Goal: Information Seeking & Learning: Learn about a topic

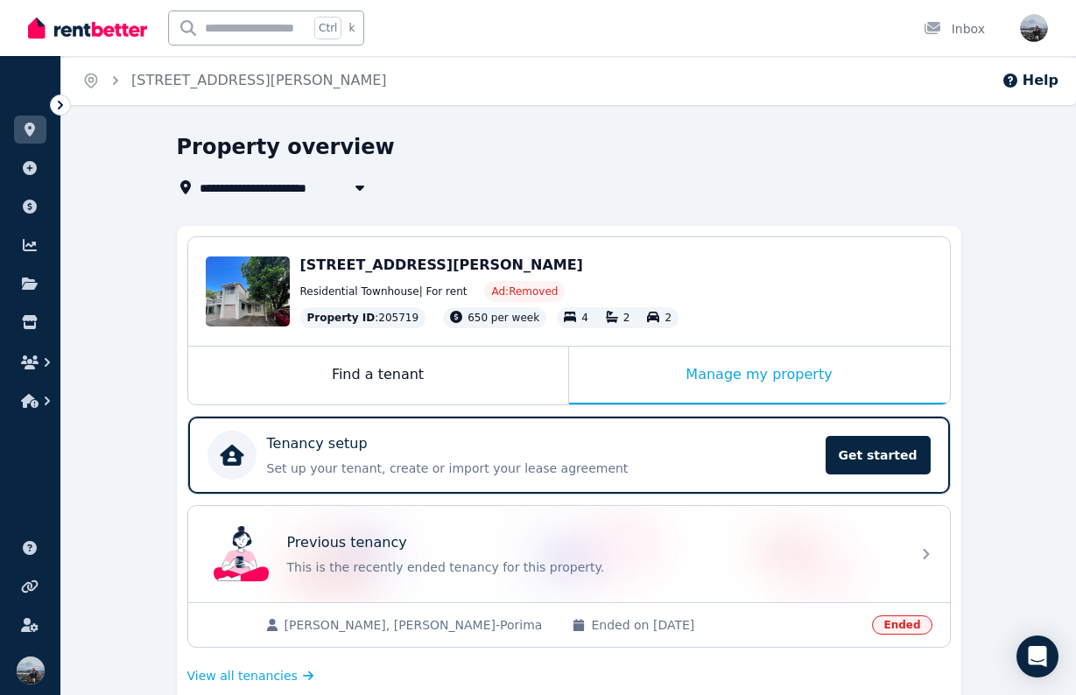
scroll to position [99, 0]
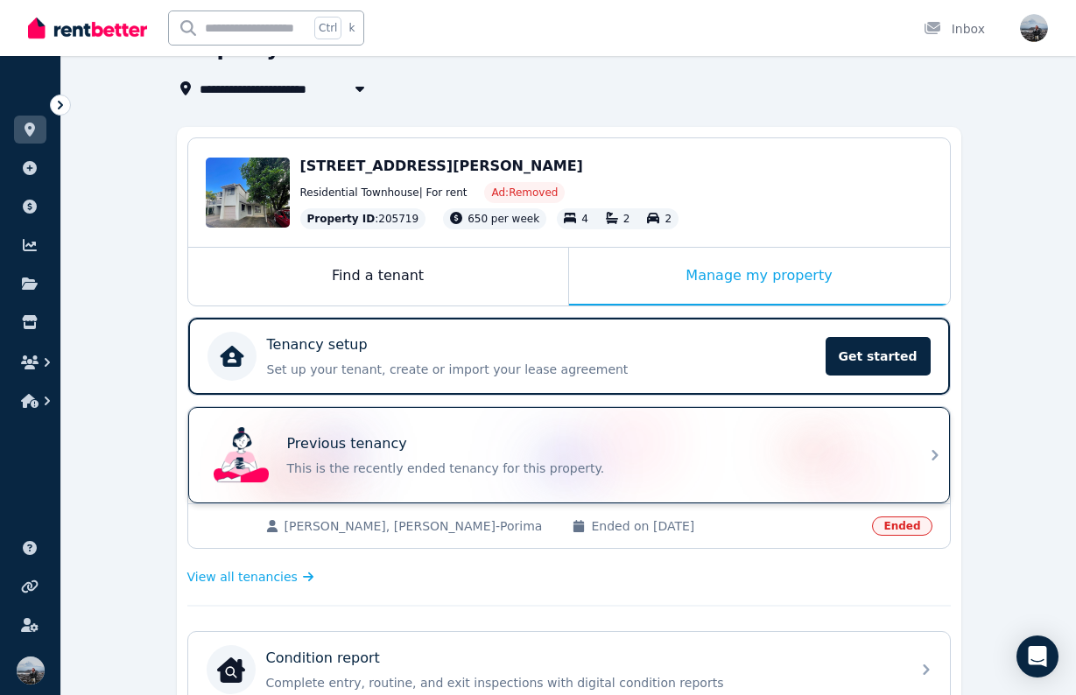
click at [506, 460] on p "This is the recently ended tenancy for this property." at bounding box center [593, 469] width 613 height 18
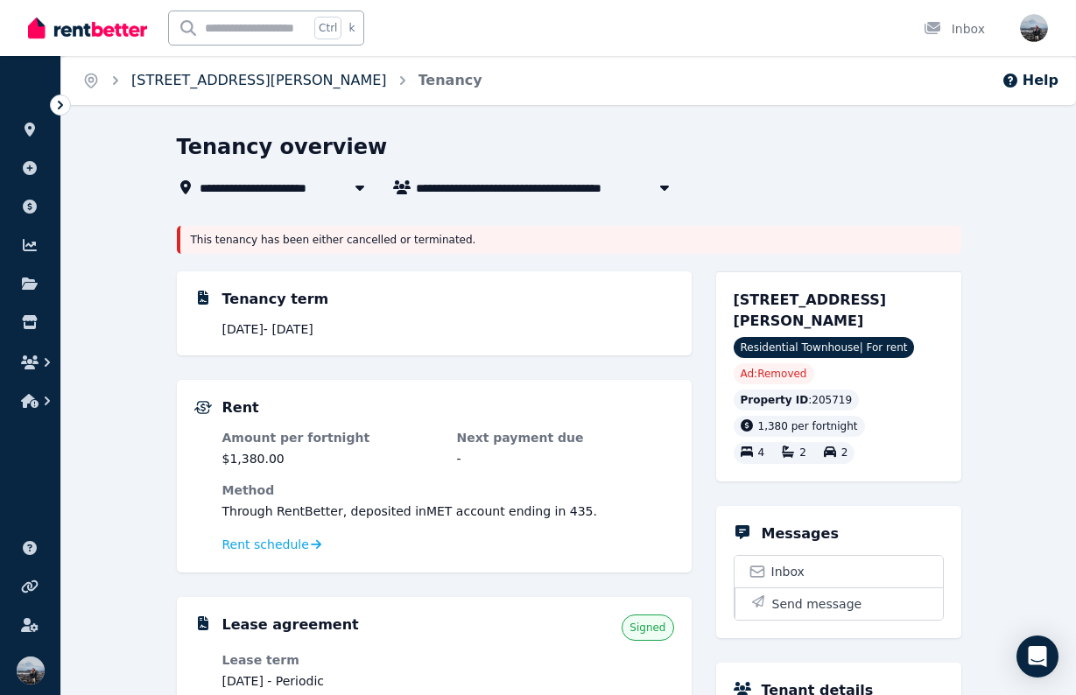
click at [203, 85] on link "[STREET_ADDRESS][PERSON_NAME]" at bounding box center [259, 80] width 256 height 17
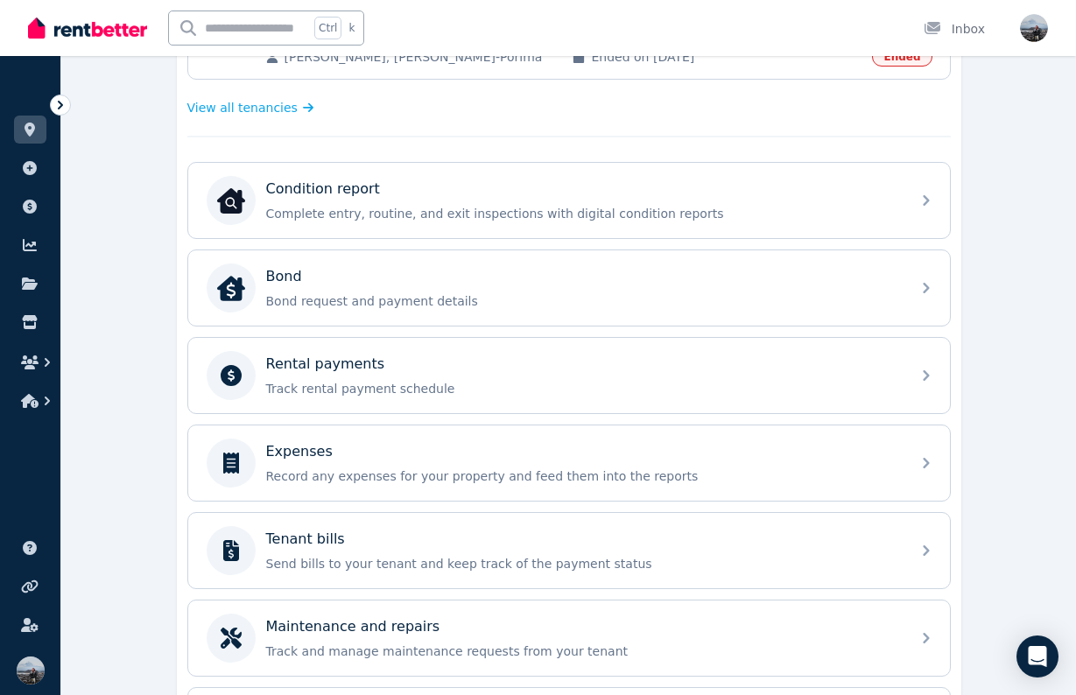
scroll to position [569, 0]
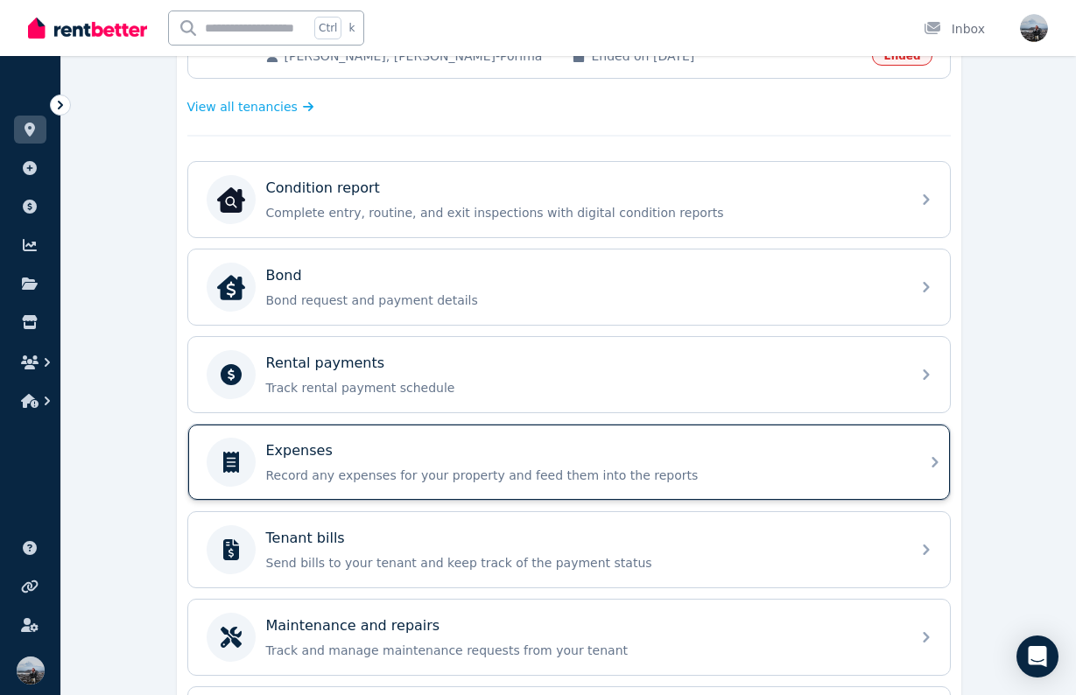
click at [407, 469] on p "Record any expenses for your property and feed them into the reports" at bounding box center [583, 476] width 634 height 18
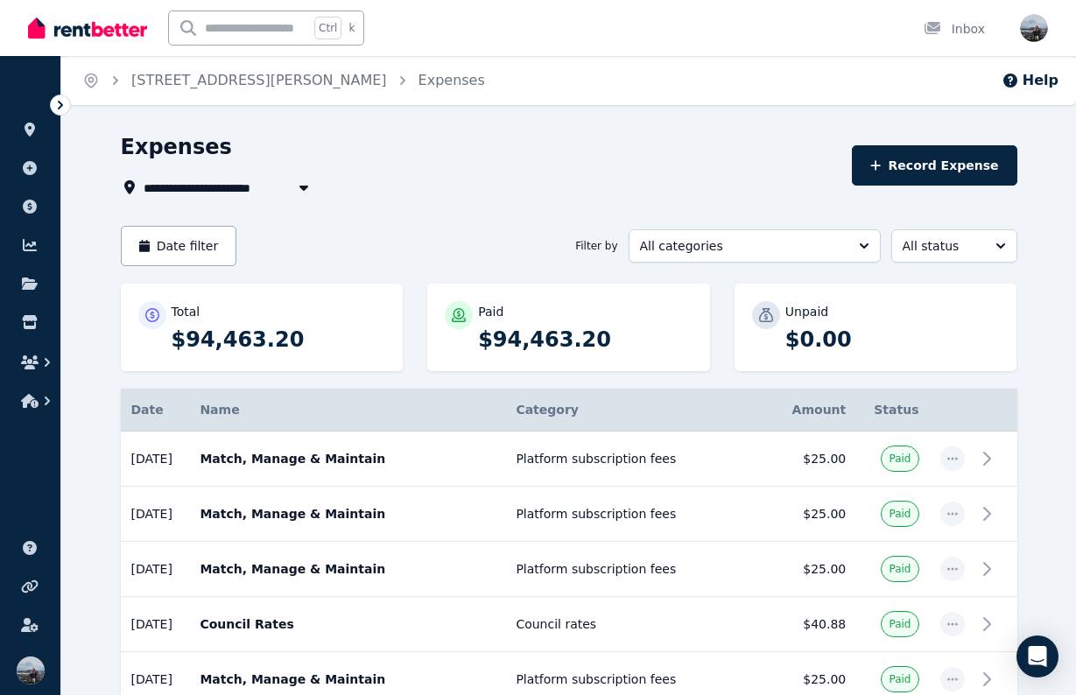
click at [432, 130] on div "**********" at bounding box center [538, 347] width 1076 height 695
click at [715, 246] on span "All categories" at bounding box center [742, 246] width 205 height 18
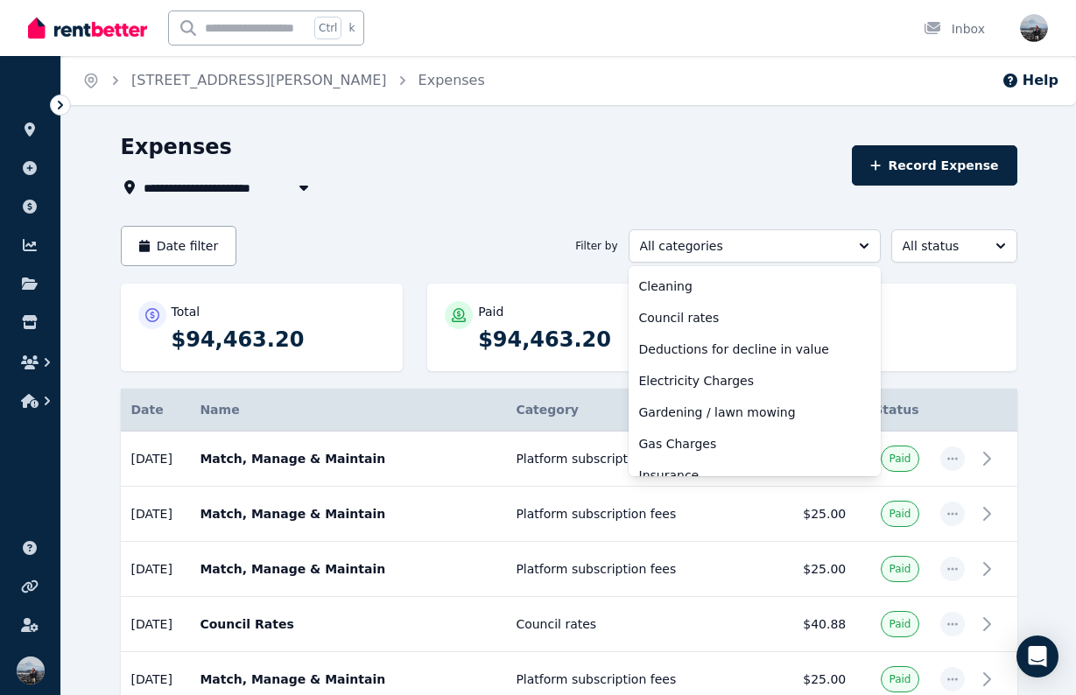
scroll to position [282, 0]
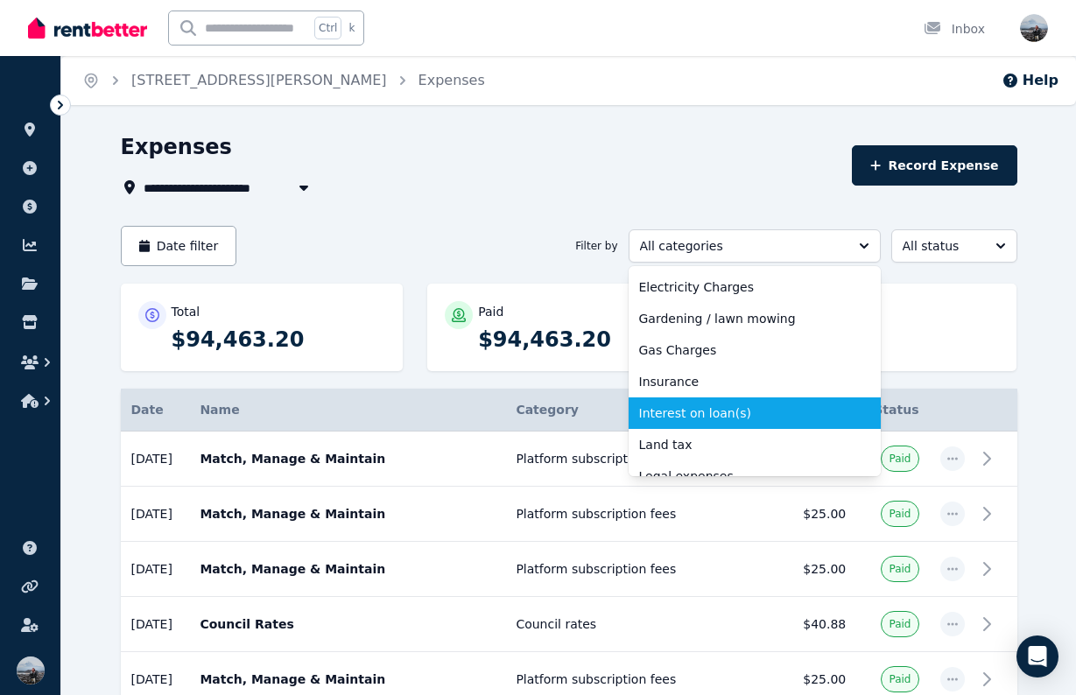
click at [676, 410] on span "Interest on loan(s)" at bounding box center [744, 414] width 210 height 18
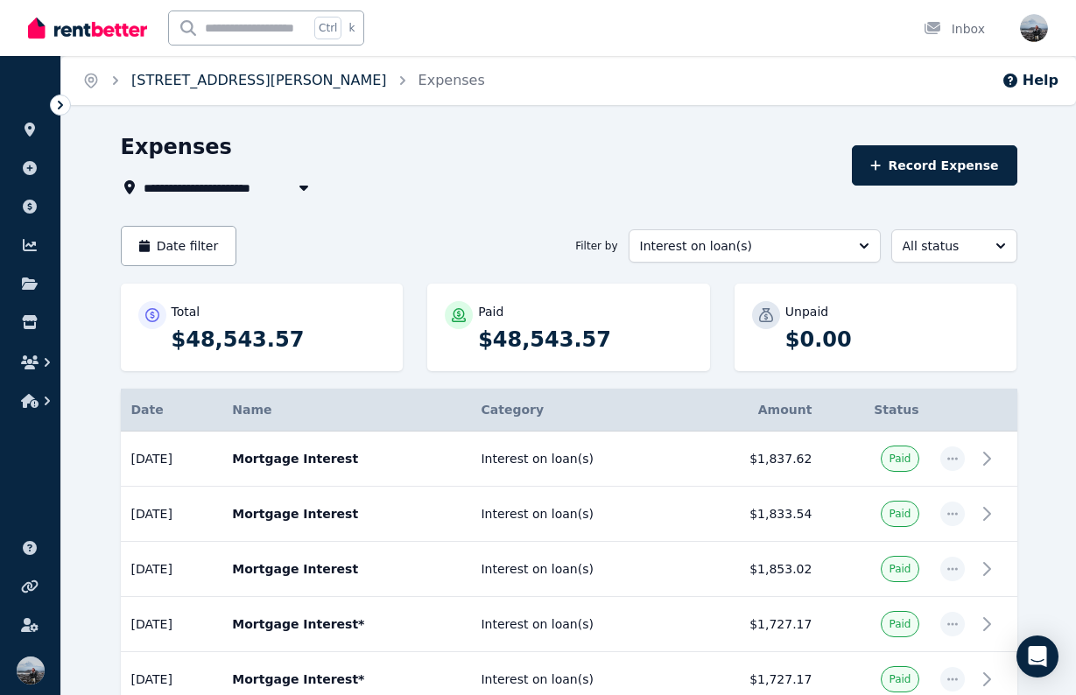
click at [196, 73] on link "[STREET_ADDRESS][PERSON_NAME]" at bounding box center [259, 80] width 256 height 17
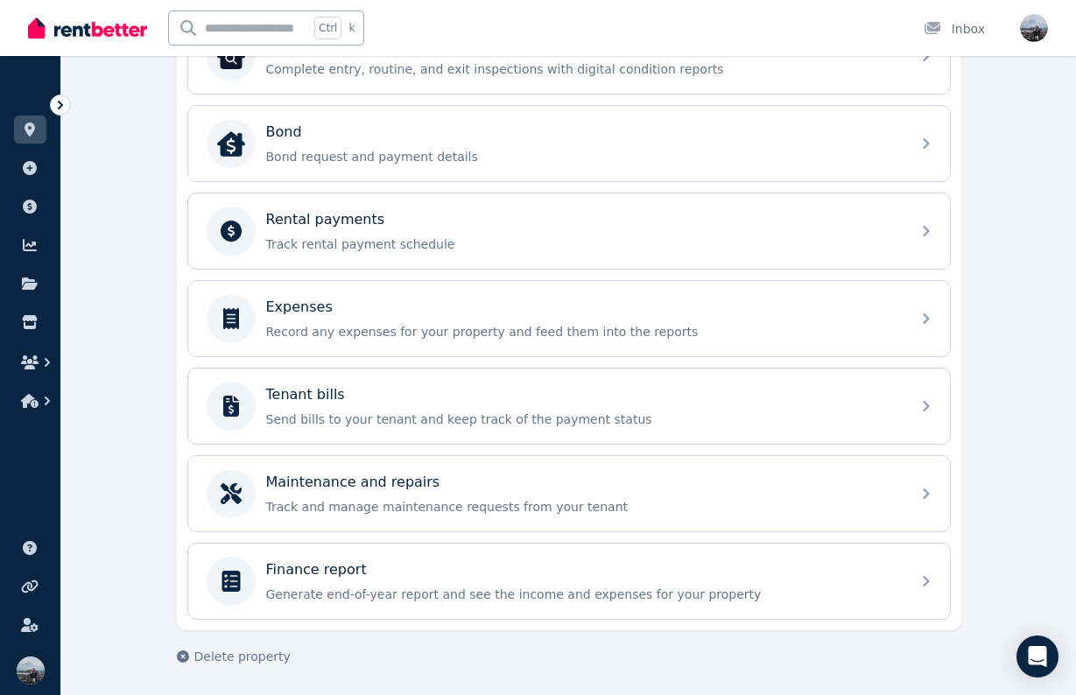
scroll to position [715, 0]
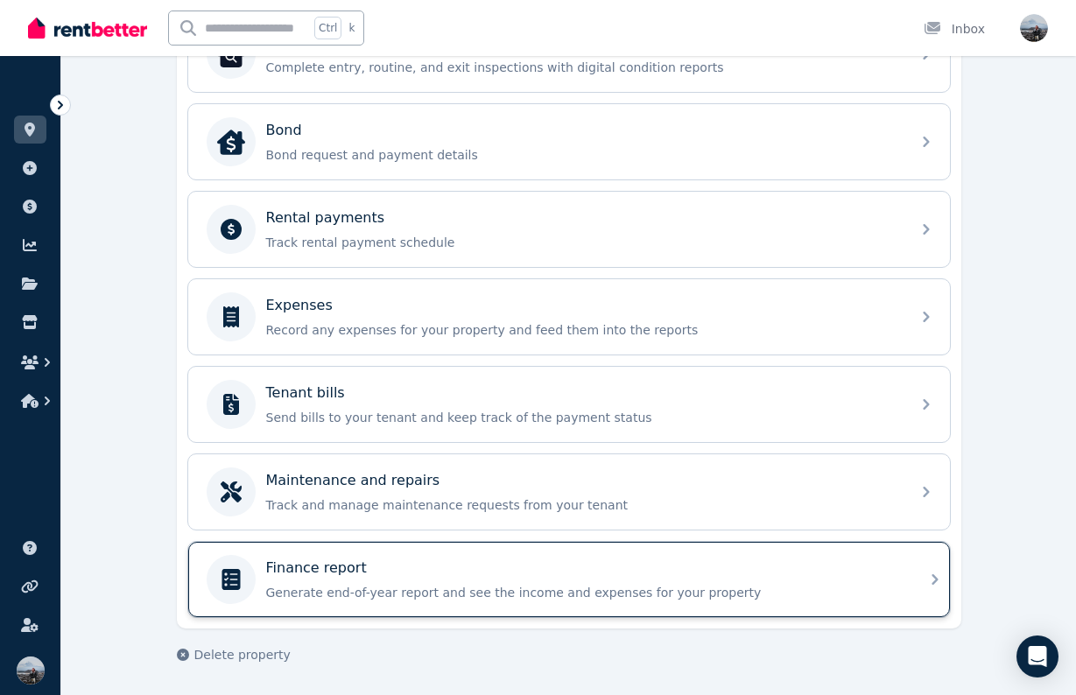
click at [382, 556] on div "Finance report Generate end-of-year report and see the income and expenses for …" at bounding box center [554, 579] width 694 height 49
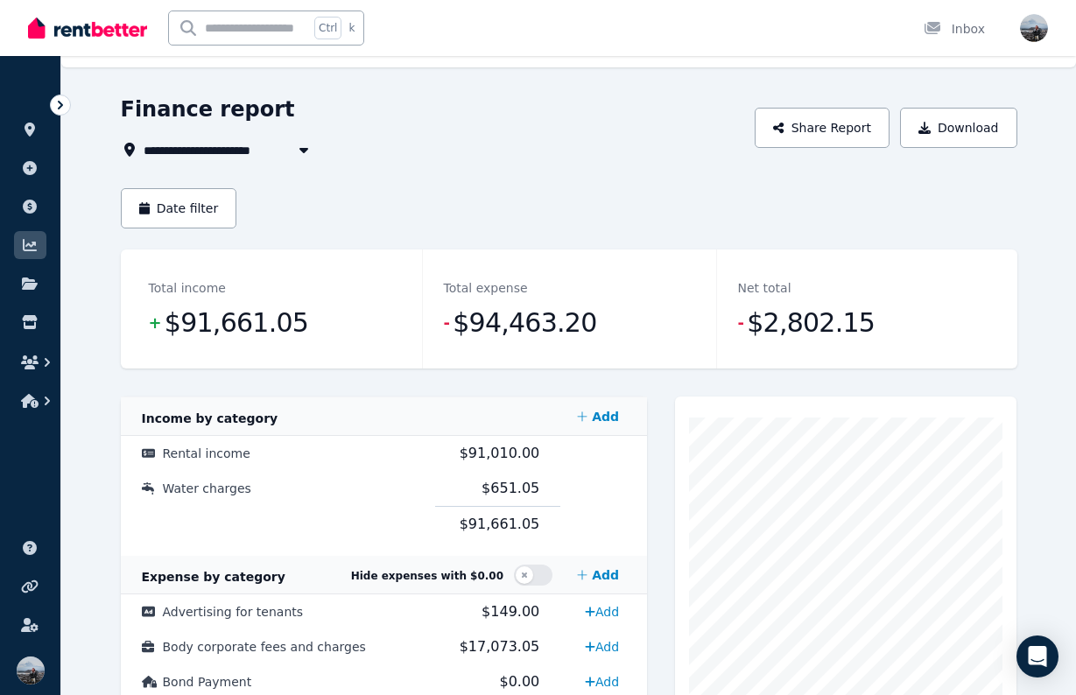
scroll to position [37, 0]
click at [205, 207] on button "Date filter" at bounding box center [179, 209] width 116 height 40
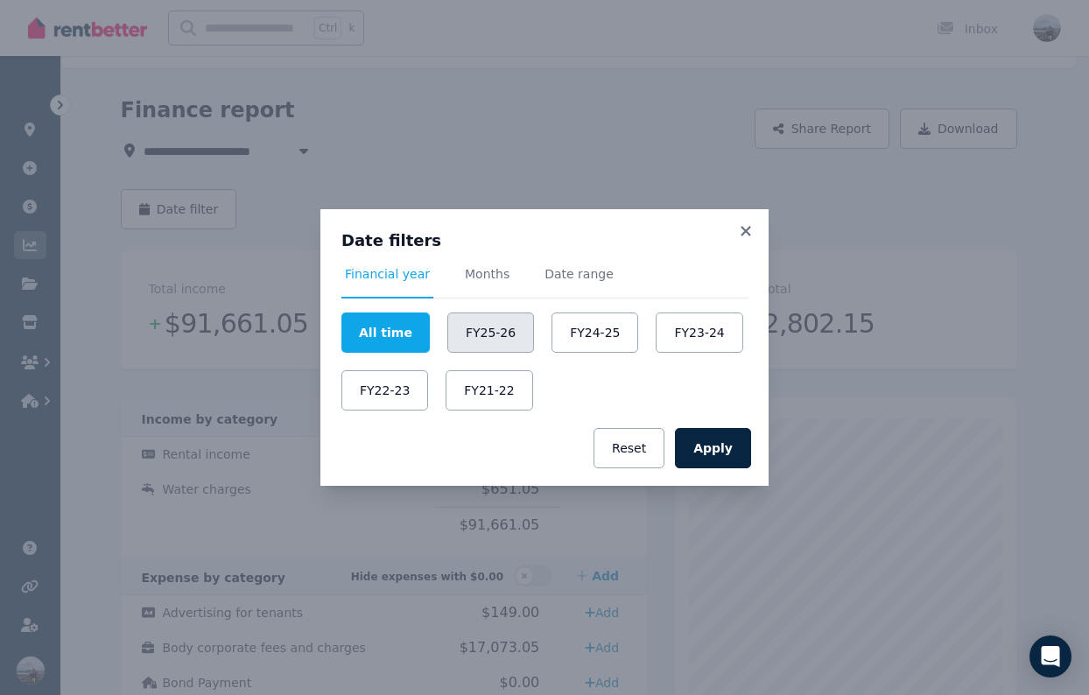
click at [482, 346] on button "FY25-26" at bounding box center [490, 333] width 87 height 40
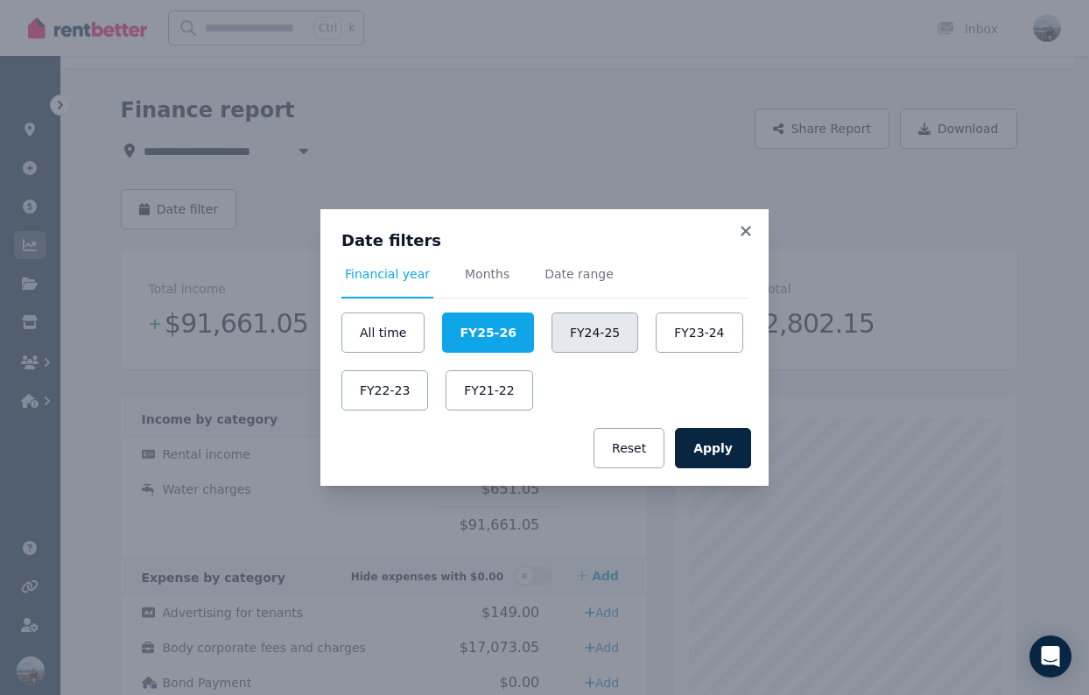
click at [588, 337] on button "FY24-25" at bounding box center [595, 333] width 87 height 40
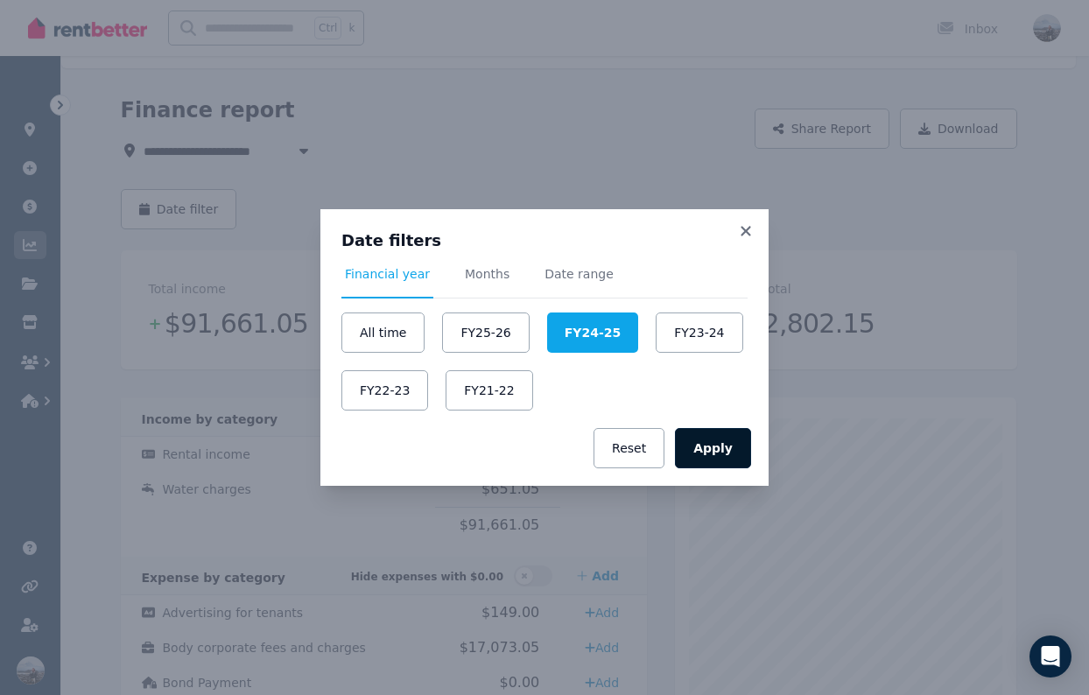
click at [714, 439] on button "Apply" at bounding box center [713, 448] width 76 height 40
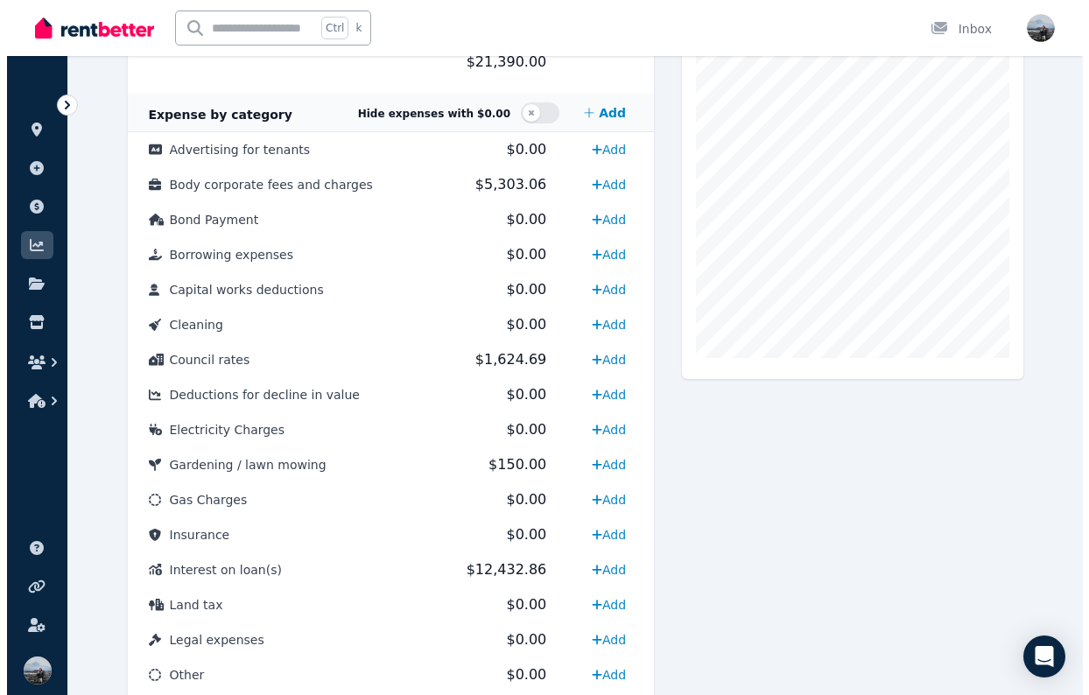
scroll to position [466, 0]
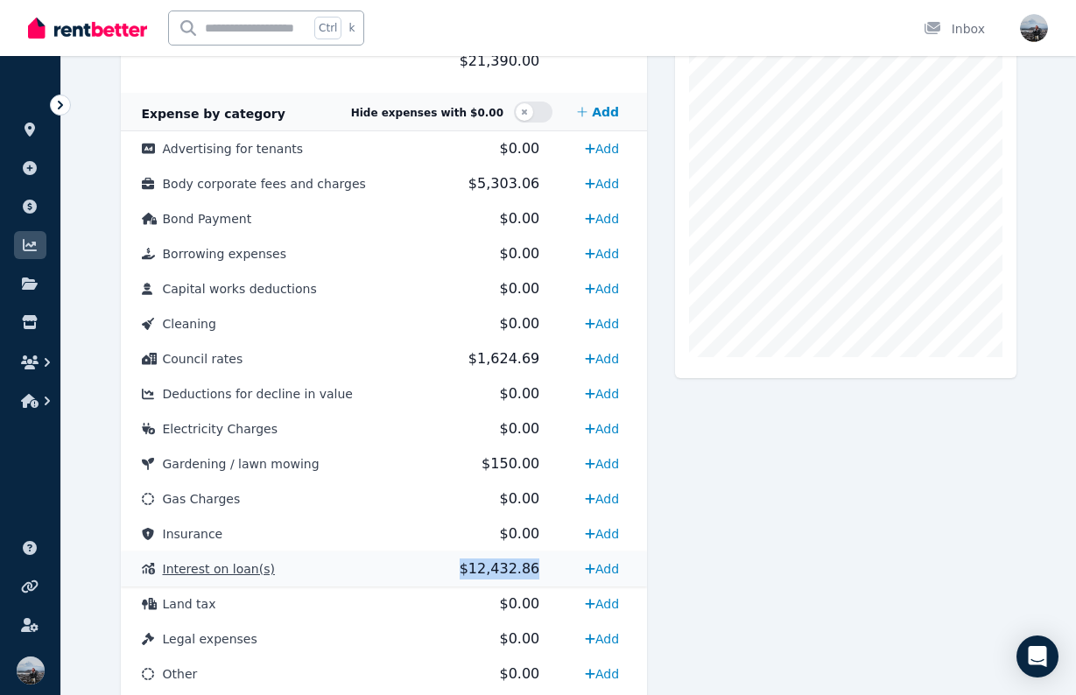
drag, startPoint x: 461, startPoint y: 570, endPoint x: 529, endPoint y: 574, distance: 68.4
click at [529, 574] on td "$12,432.86" at bounding box center [497, 569] width 125 height 35
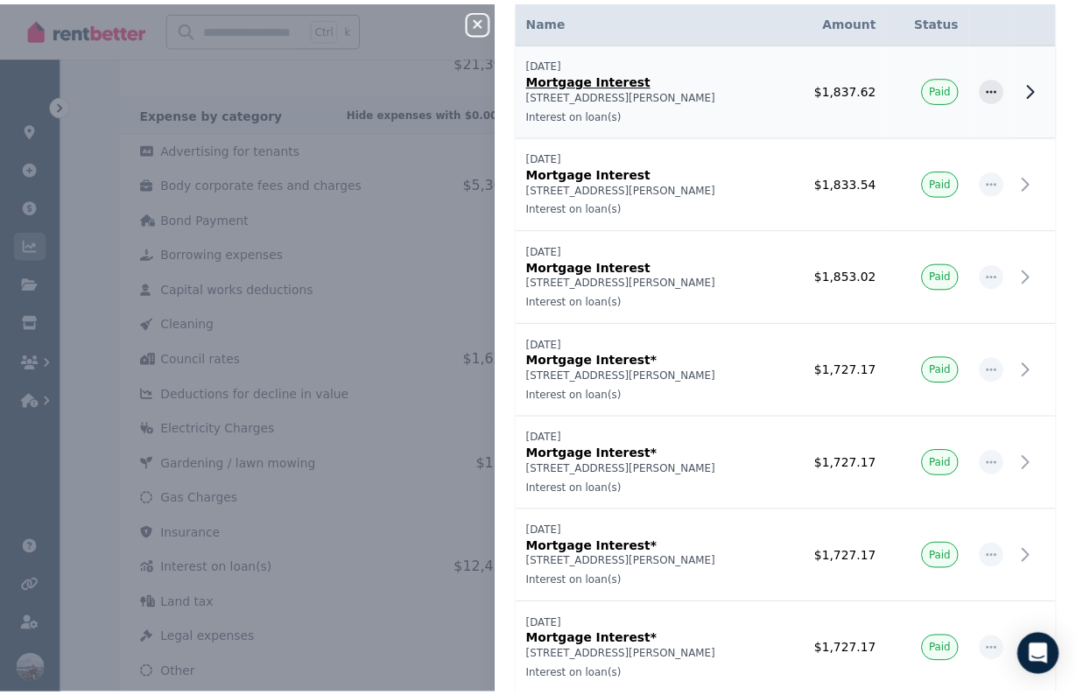
scroll to position [106, 0]
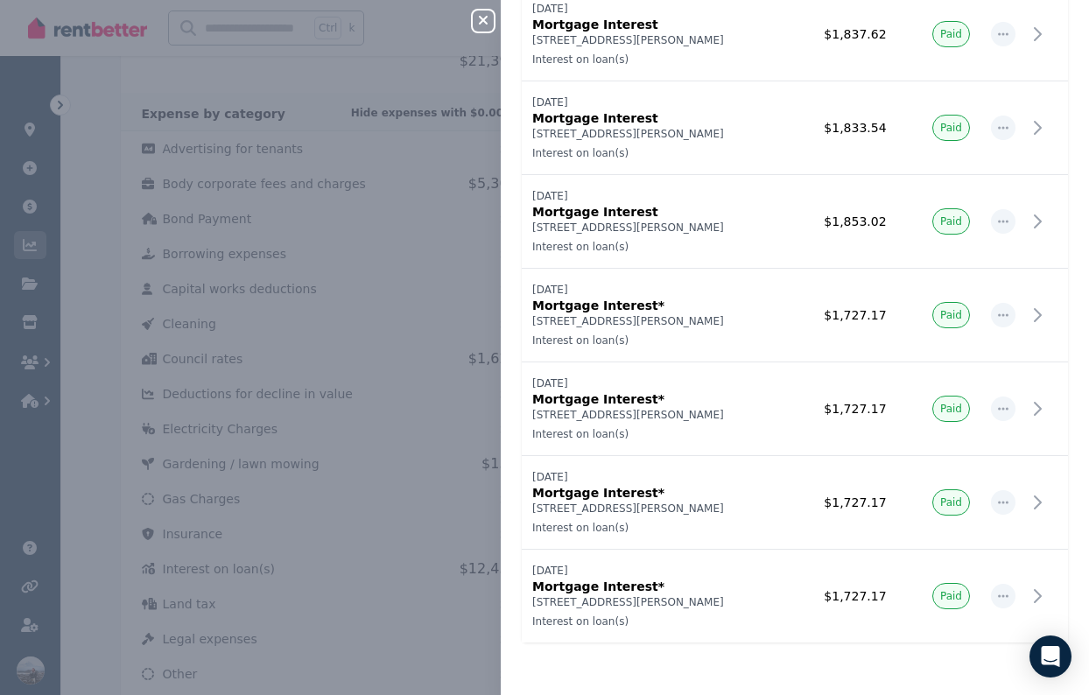
click at [473, 24] on icon "button" at bounding box center [483, 20] width 21 height 14
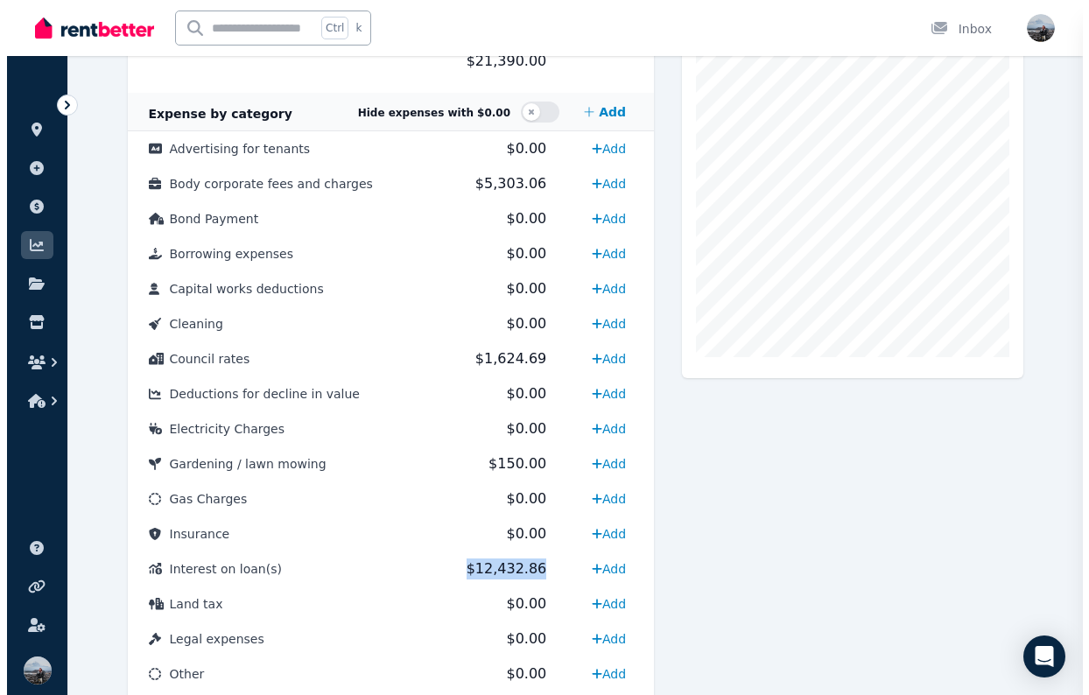
scroll to position [0, 0]
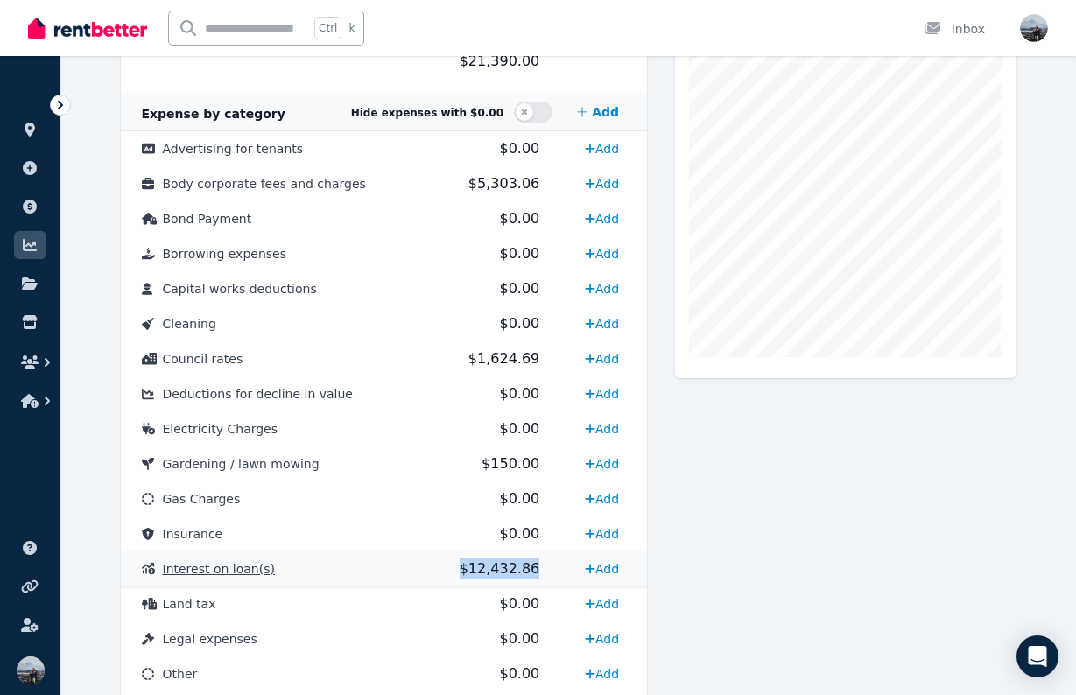
click at [487, 568] on span "$12,432.86" at bounding box center [500, 568] width 81 height 17
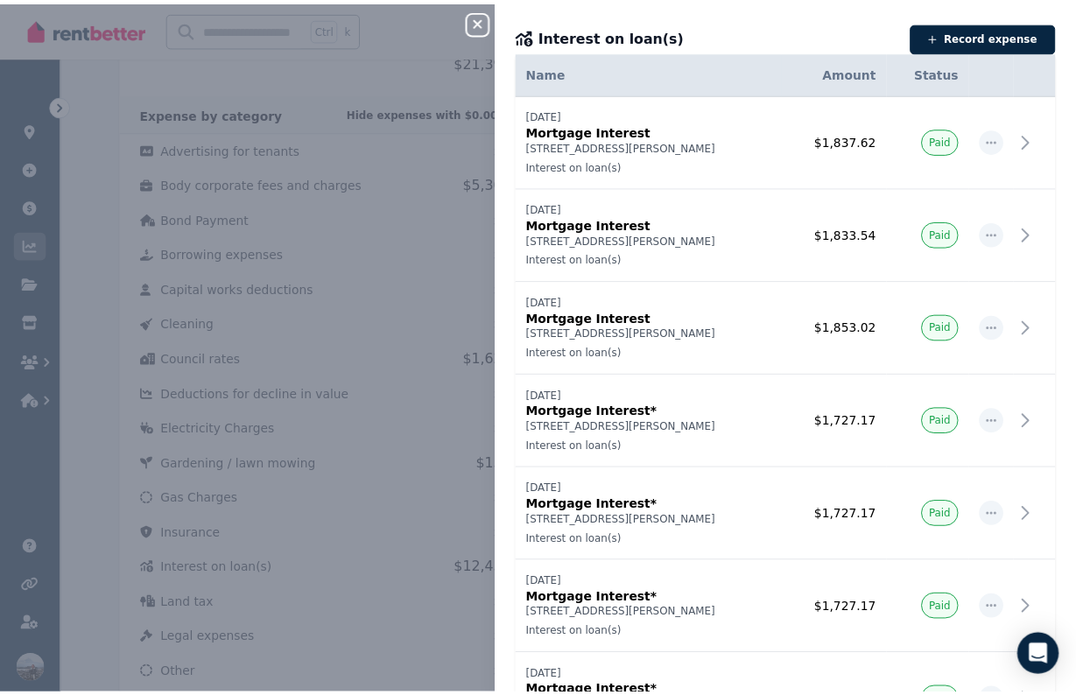
scroll to position [1, 0]
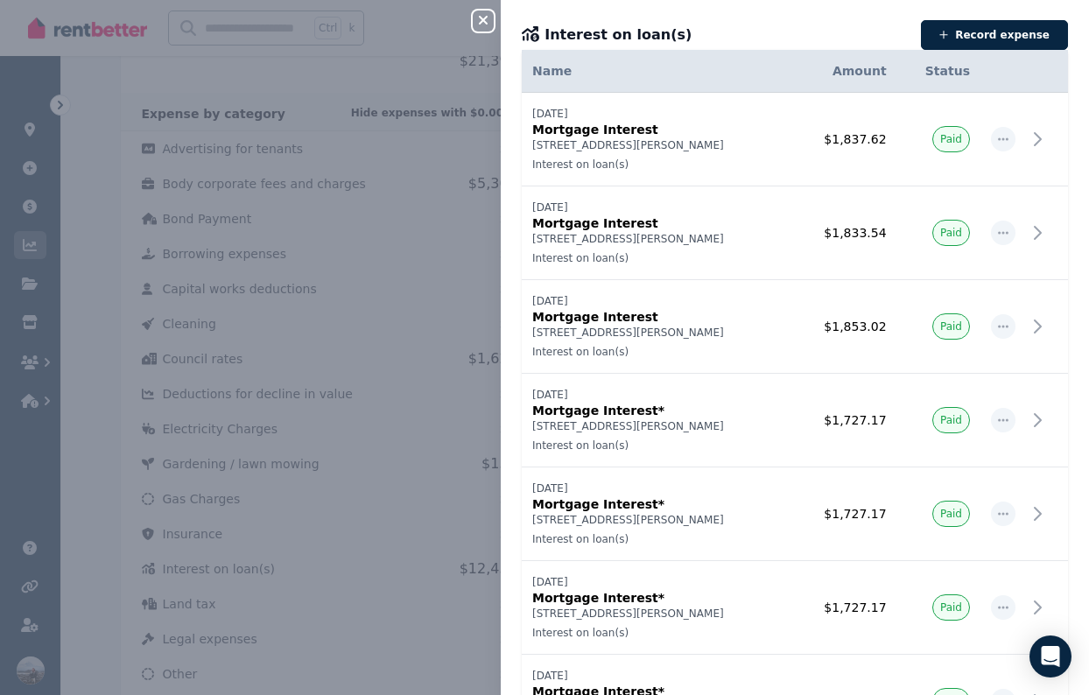
click at [482, 24] on icon "button" at bounding box center [483, 20] width 21 height 14
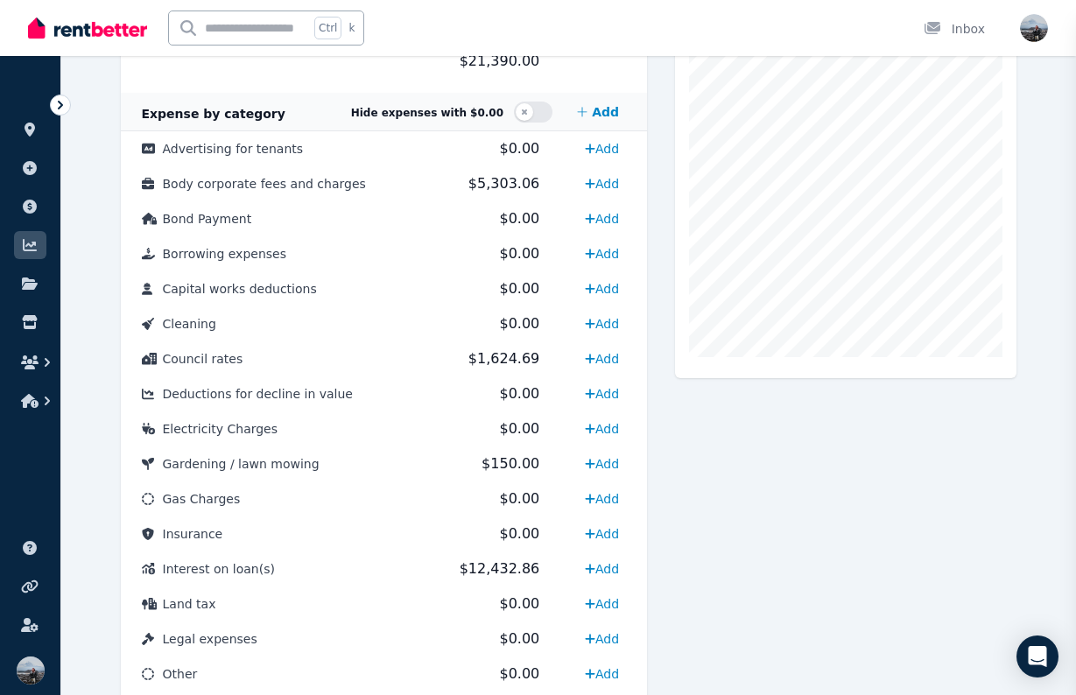
scroll to position [0, 0]
click at [208, 359] on span "Council rates" at bounding box center [203, 359] width 81 height 14
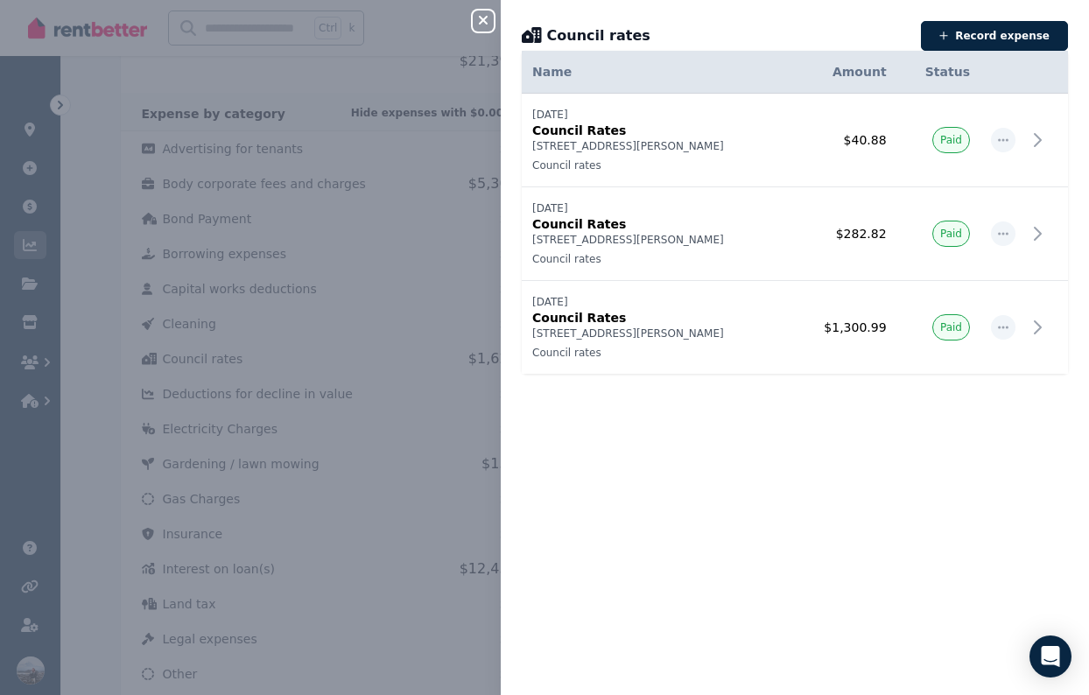
click at [488, 22] on icon "button" at bounding box center [483, 20] width 21 height 14
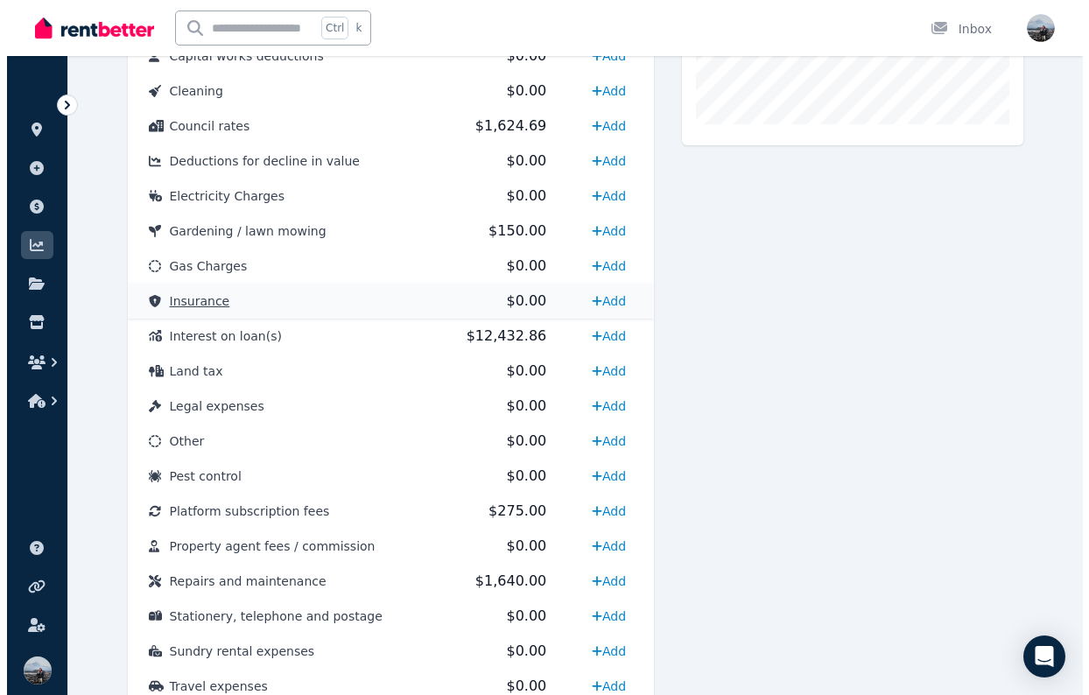
scroll to position [838, 0]
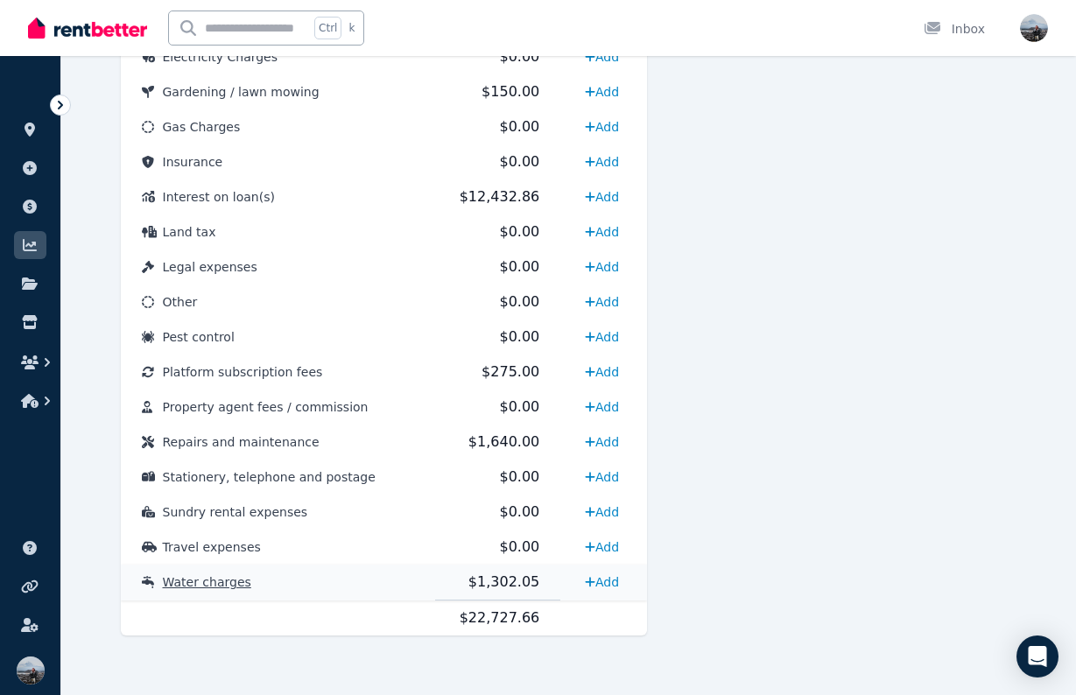
click at [226, 582] on span "Water charges" at bounding box center [207, 582] width 88 height 14
